Goal: Information Seeking & Learning: Learn about a topic

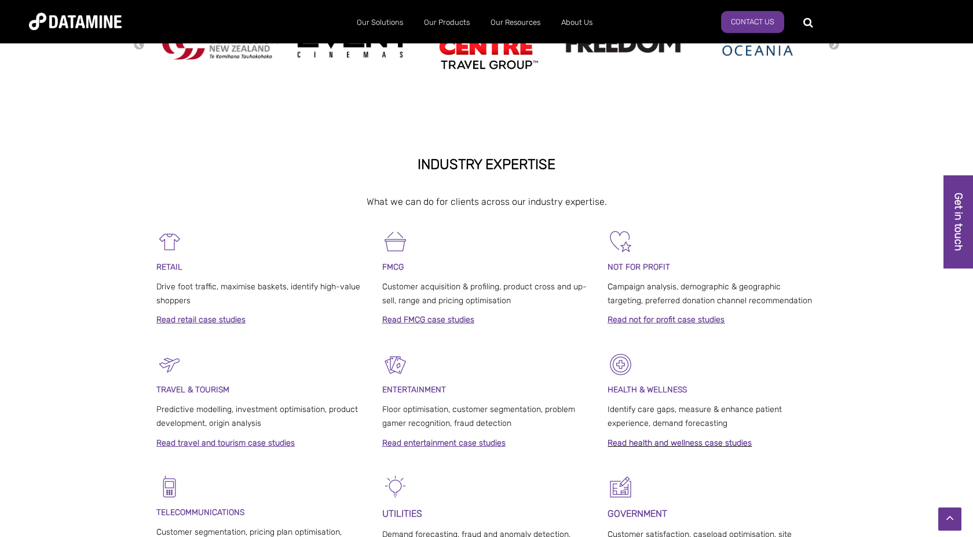
scroll to position [394, 0]
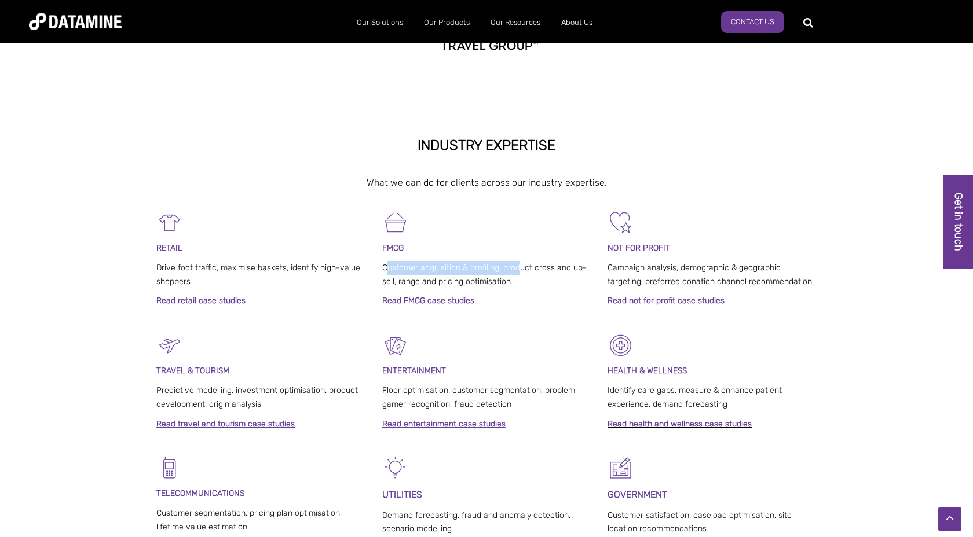
drag, startPoint x: 385, startPoint y: 267, endPoint x: 518, endPoint y: 269, distance: 133.2
click at [518, 269] on span "Customer acquisition & profiling, product cross and up-sell, range and pricing …" at bounding box center [484, 275] width 204 height 24
click at [518, 271] on span "Customer acquisition & profiling, product cross and up-sell, range and pricing …" at bounding box center [484, 275] width 204 height 24
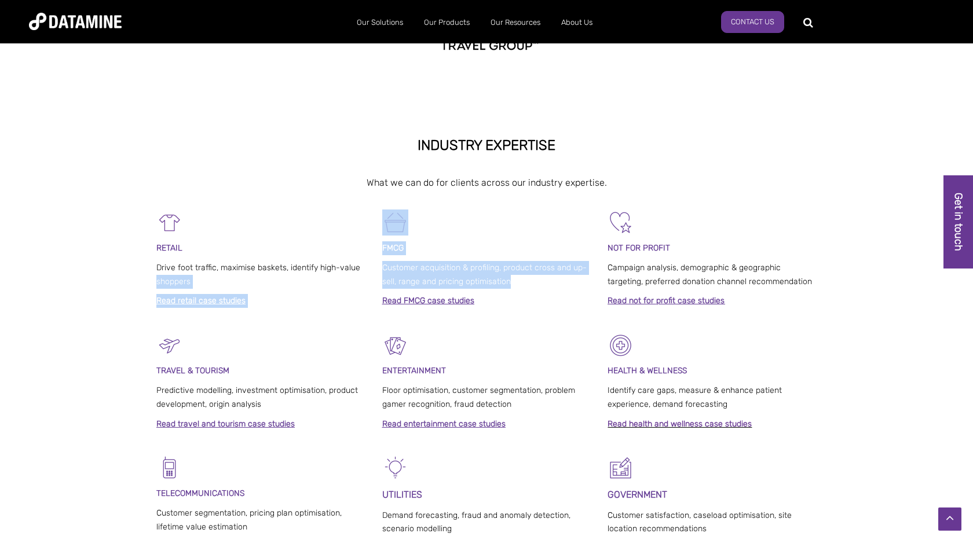
drag, startPoint x: 518, startPoint y: 287, endPoint x: 371, endPoint y: 262, distance: 149.6
click at [371, 263] on div "RETAIL Drive foot traffic, maximise baskets, identify high-value shoppers Read …" at bounding box center [486, 271] width 660 height 123
click at [381, 254] on div "RETAIL Drive foot traffic, maximise baskets, identify high-value shoppers Read …" at bounding box center [486, 271] width 660 height 123
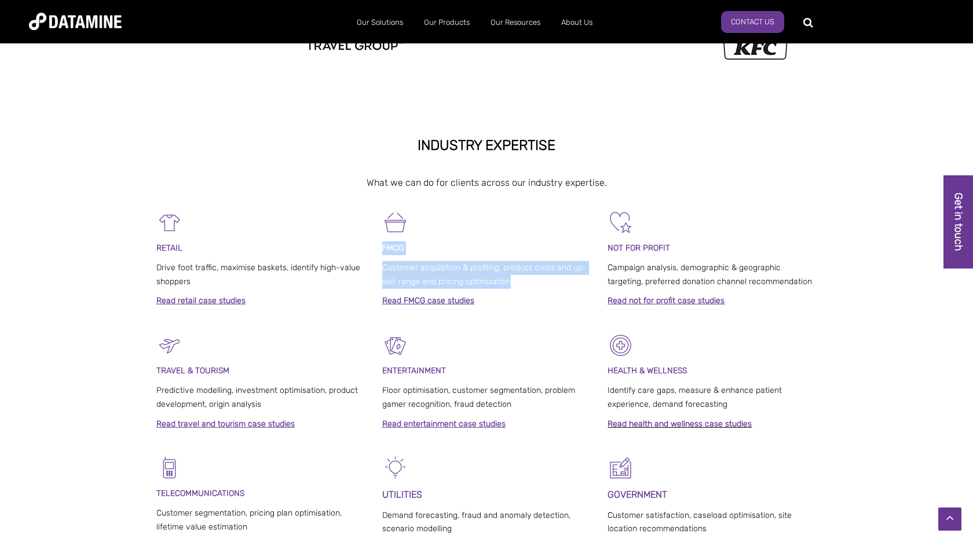
drag, startPoint x: 382, startPoint y: 251, endPoint x: 509, endPoint y: 289, distance: 132.8
click at [509, 289] on div "FMCG Customer acquisition & profiling, product cross and up-sell, range and pri…" at bounding box center [486, 262] width 209 height 104
